Goal: Task Accomplishment & Management: Manage account settings

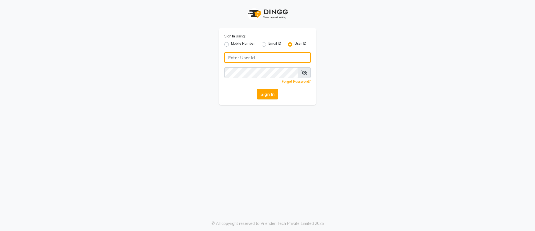
type input "e2769-39"
click at [267, 92] on button "Sign In" at bounding box center [267, 94] width 21 height 11
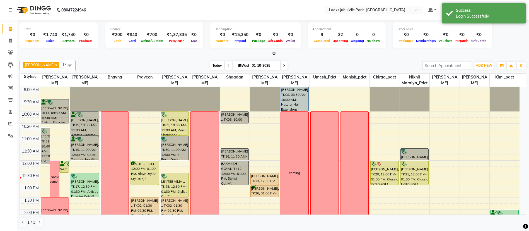
click at [214, 66] on span "Today" at bounding box center [217, 65] width 14 height 9
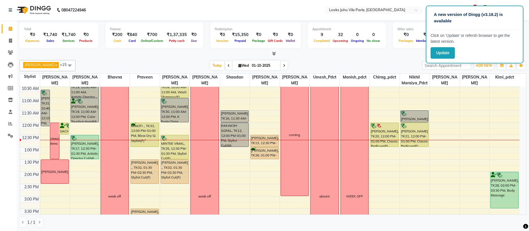
scroll to position [43, 0]
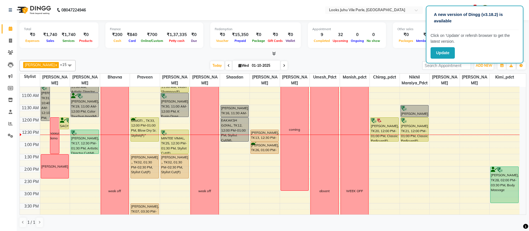
click at [61, 123] on div "SACHI MASTER, TK32, 12:00 PM-12:30 PM, Curling Tongs(F)*" at bounding box center [64, 122] width 9 height 11
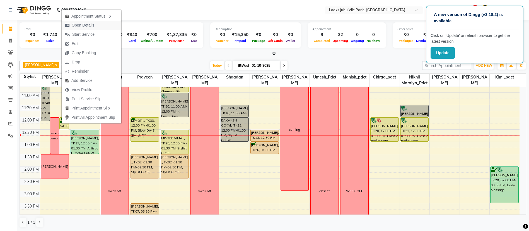
click at [97, 22] on span "Open Details" at bounding box center [80, 25] width 36 height 9
select select "8"
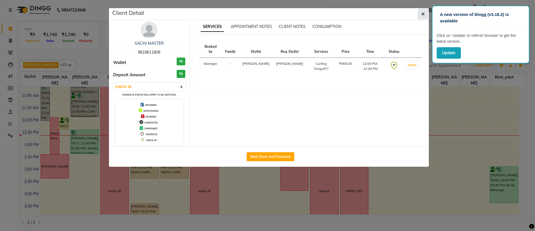
click at [422, 15] on icon "button" at bounding box center [422, 14] width 3 height 4
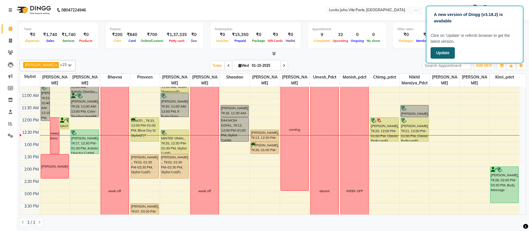
click at [446, 53] on button "Update" at bounding box center [442, 52] width 24 height 11
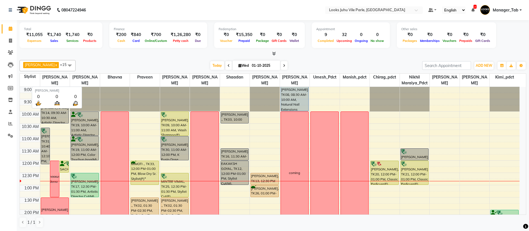
click at [461, 12] on select "English ENGLISH Español العربية मराठी हिंदी ગુજરાતી தமிழ் 中文" at bounding box center [454, 10] width 24 height 8
click at [513, 11] on span "Manager_Tab" at bounding box center [506, 10] width 26 height 6
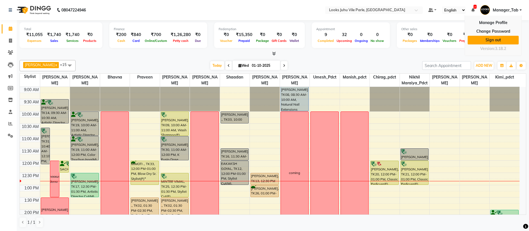
click at [494, 40] on link "Sign out" at bounding box center [492, 40] width 51 height 9
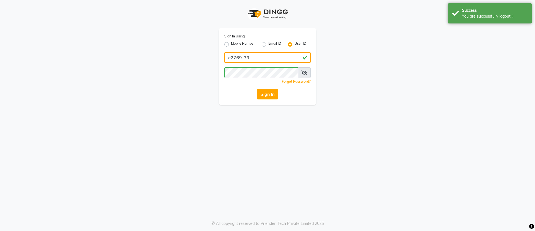
click at [275, 57] on input "e2769-39" at bounding box center [267, 57] width 86 height 11
type input "e1780-11"
click at [266, 97] on button "Sign In" at bounding box center [267, 94] width 21 height 11
